Goal: Contribute content

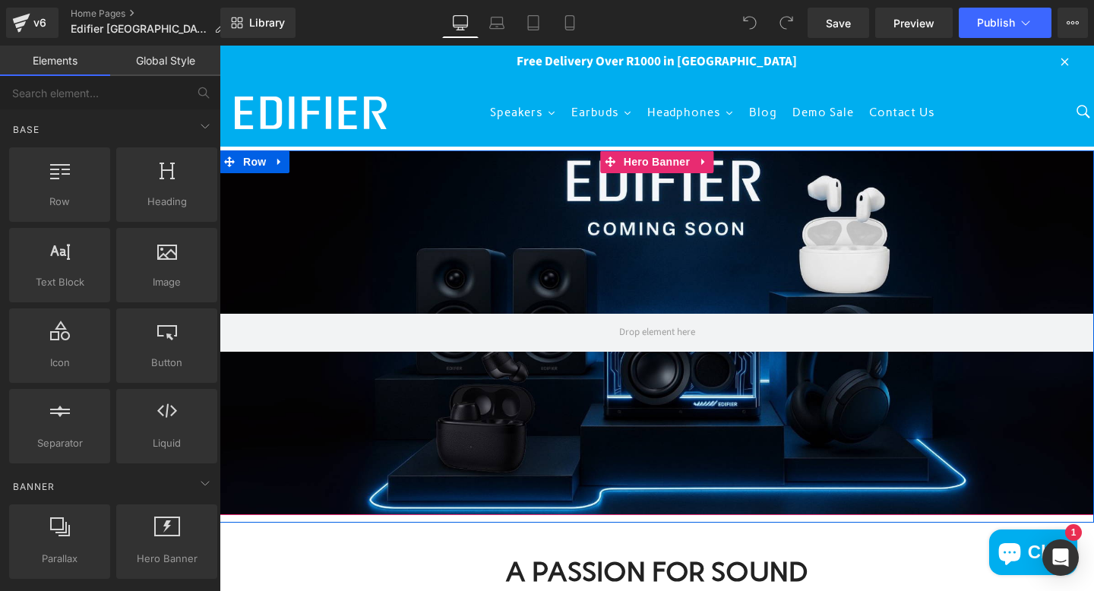
click at [486, 273] on div at bounding box center [657, 332] width 874 height 365
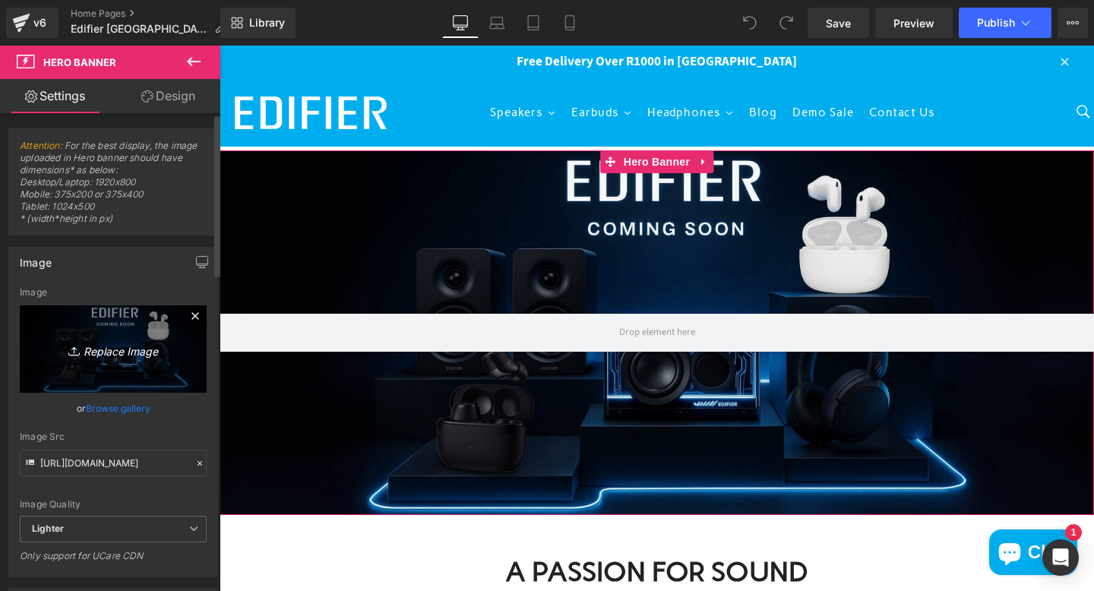
click at [112, 346] on icon "Replace Image" at bounding box center [113, 349] width 122 height 19
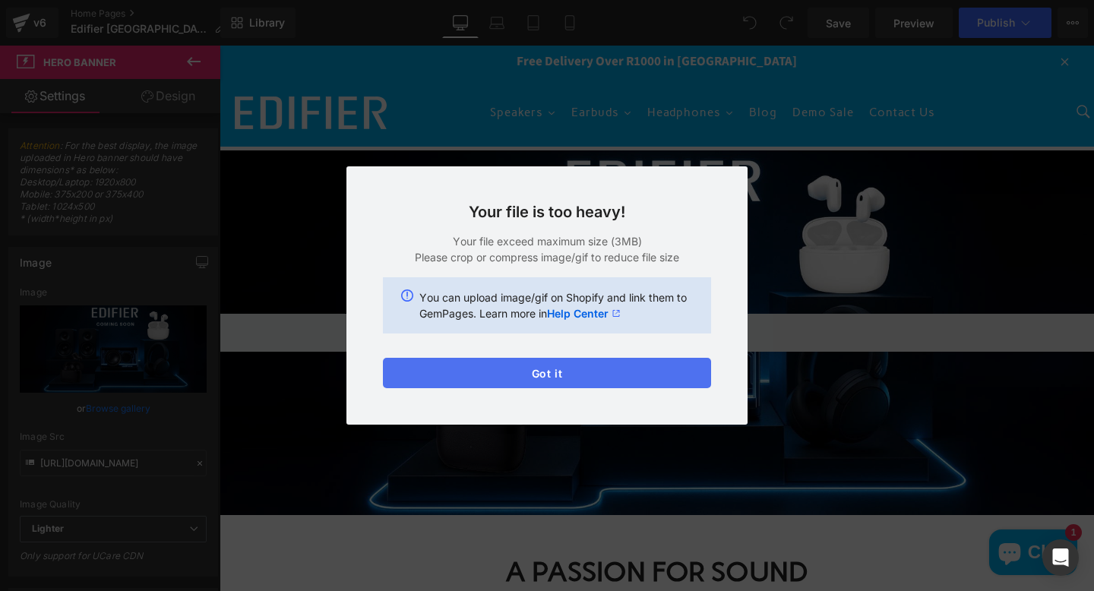
click at [654, 373] on button "Got it" at bounding box center [547, 373] width 328 height 30
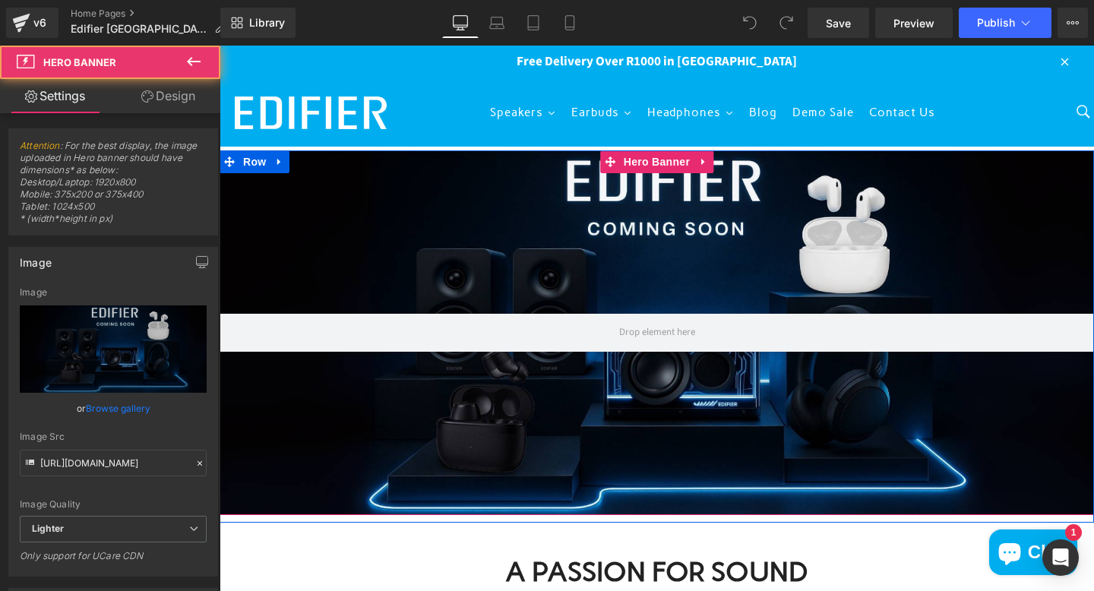
click at [599, 250] on div at bounding box center [657, 332] width 874 height 365
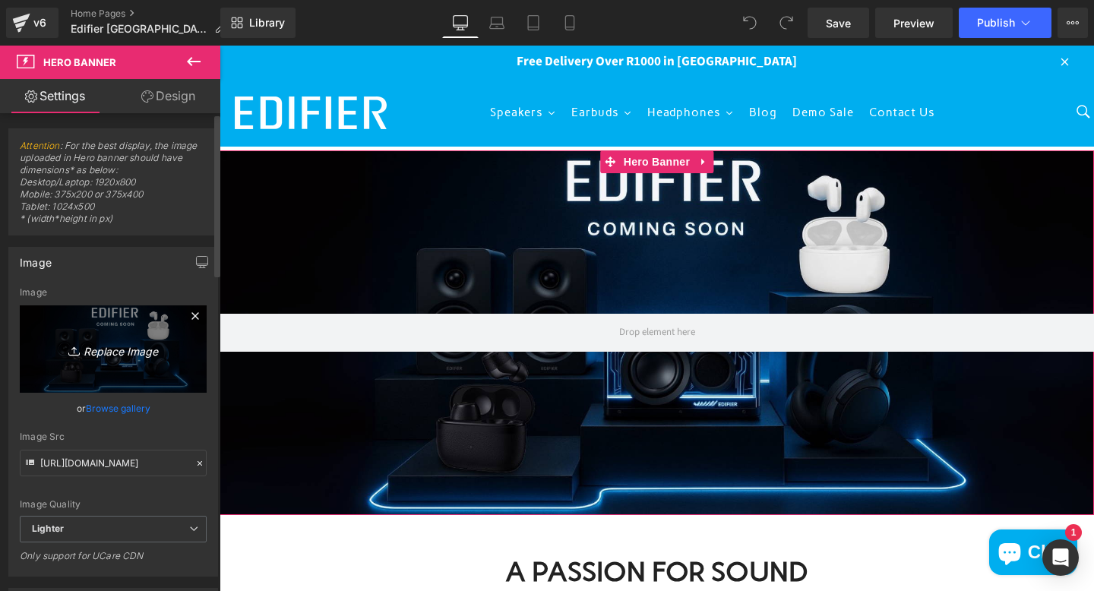
click at [106, 345] on icon "Replace Image" at bounding box center [113, 349] width 122 height 19
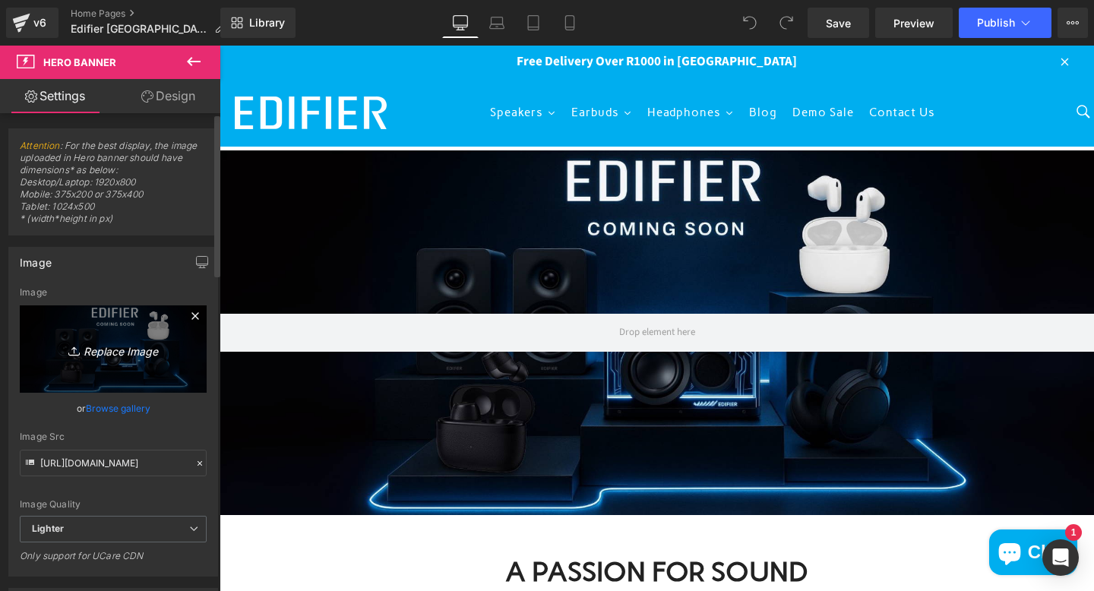
type input "C:\fakepath\EDIFIER BANNER.png"
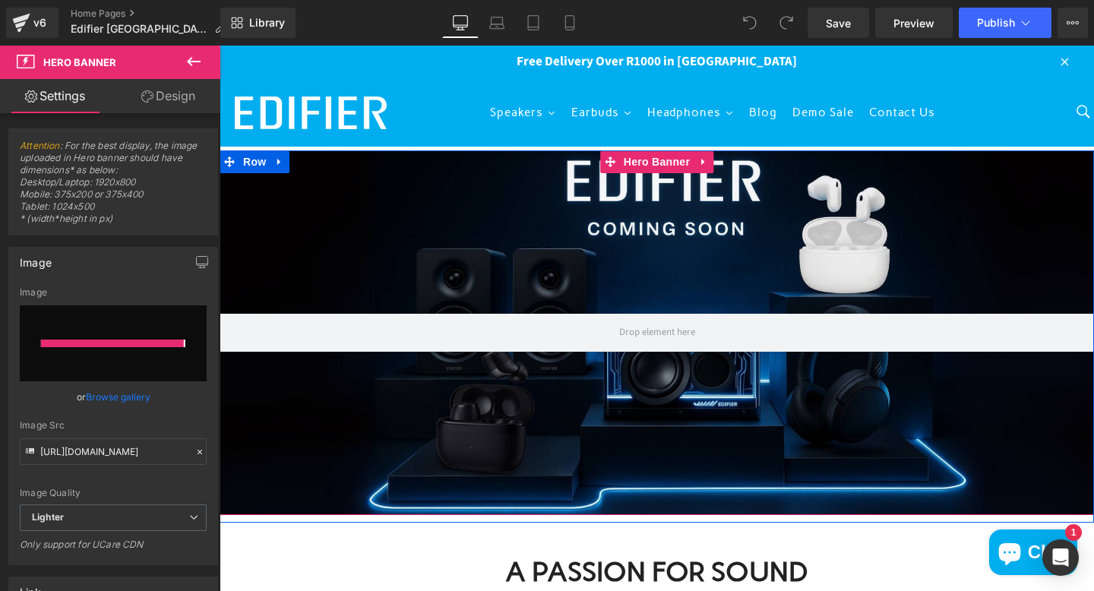
type input "[URL][DOMAIN_NAME]"
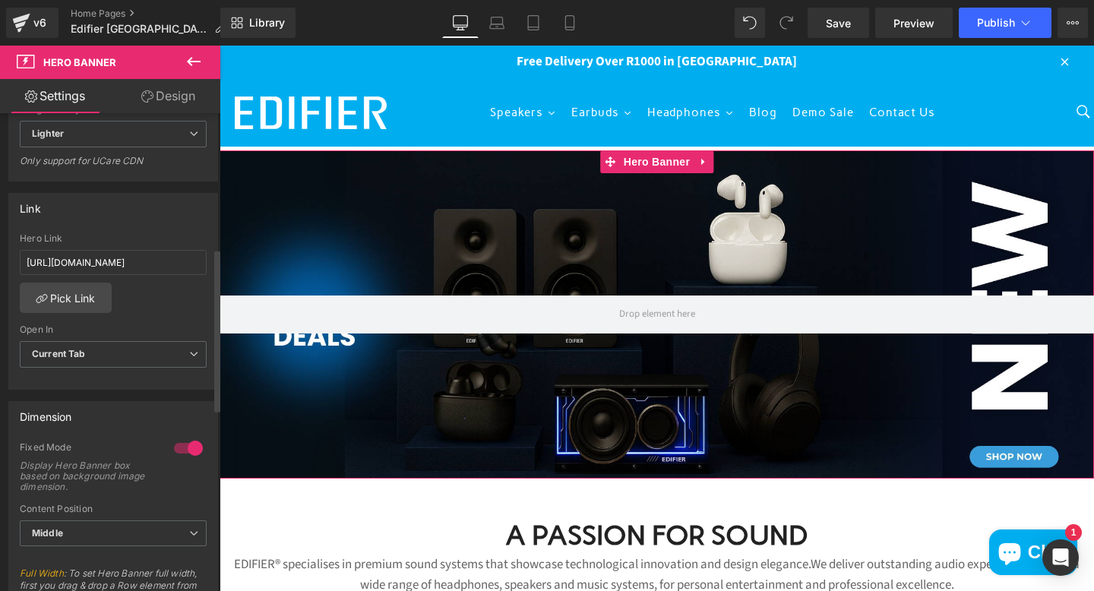
scroll to position [397, 0]
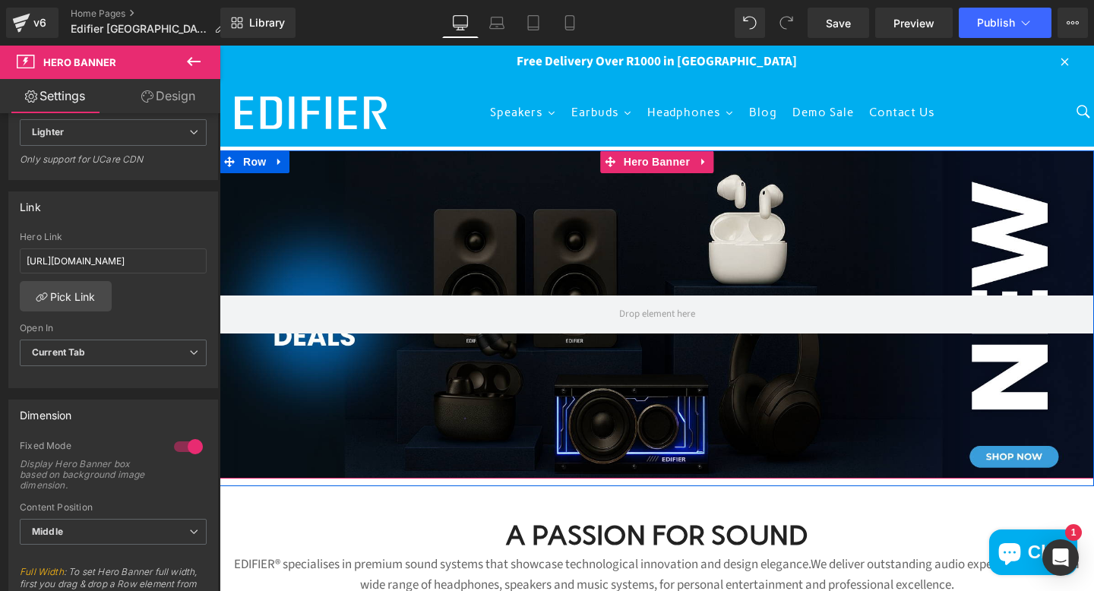
click at [943, 194] on div at bounding box center [657, 314] width 874 height 328
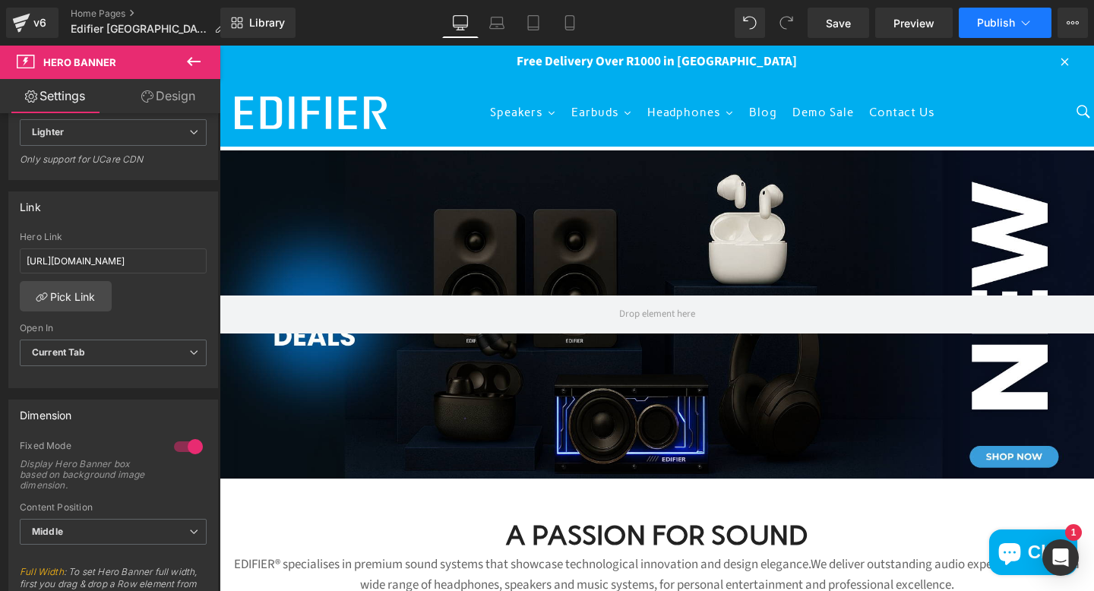
click at [997, 19] on span "Publish" at bounding box center [996, 23] width 38 height 12
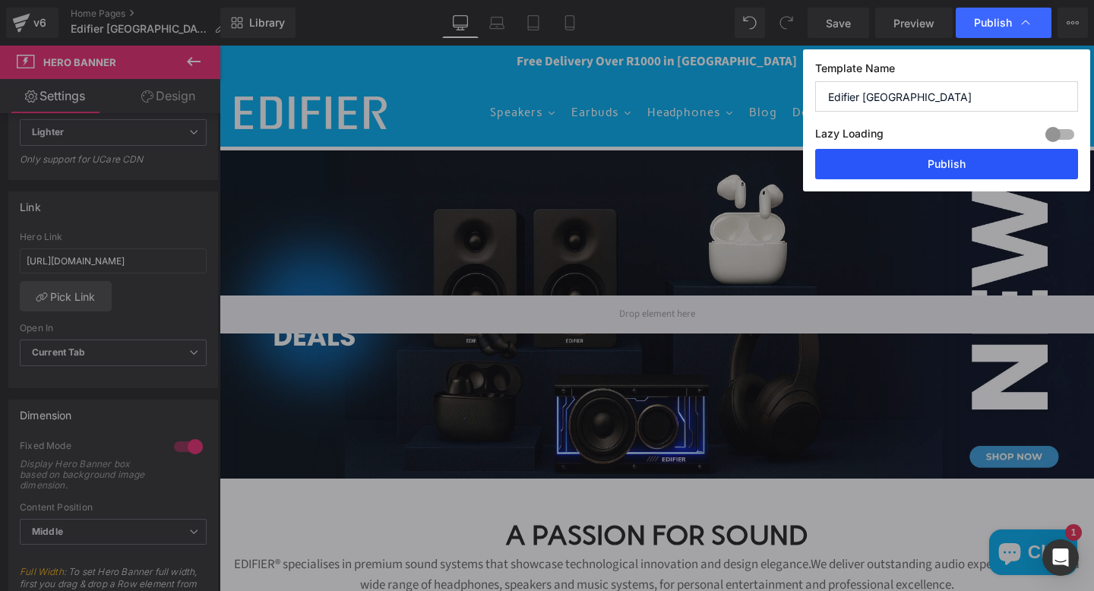
click at [982, 160] on button "Publish" at bounding box center [946, 164] width 263 height 30
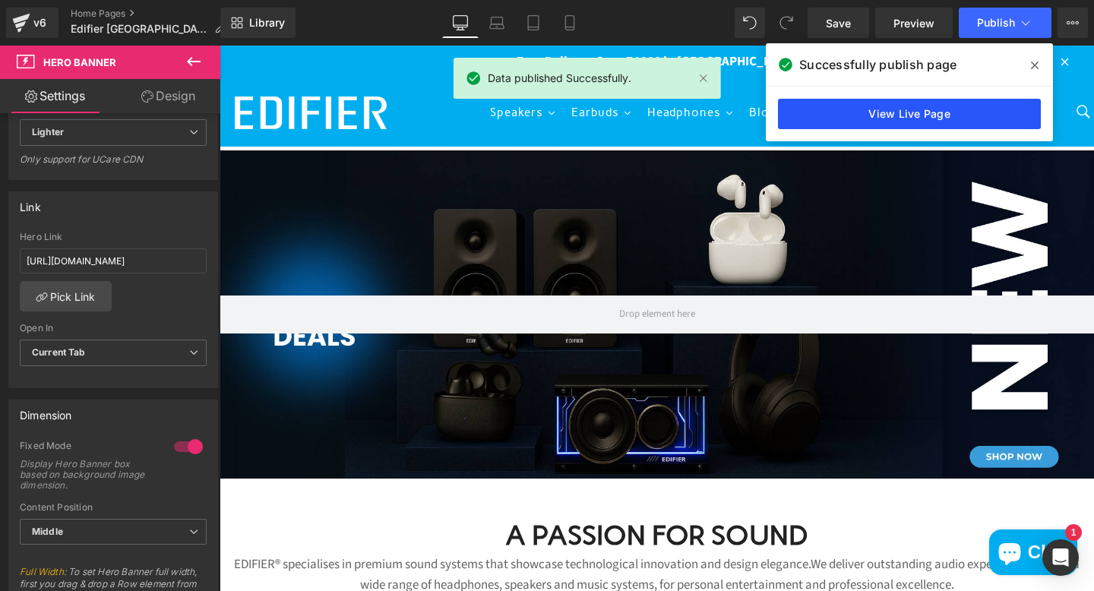
click at [953, 116] on link "View Live Page" at bounding box center [909, 114] width 263 height 30
